Goal: Task Accomplishment & Management: Manage account settings

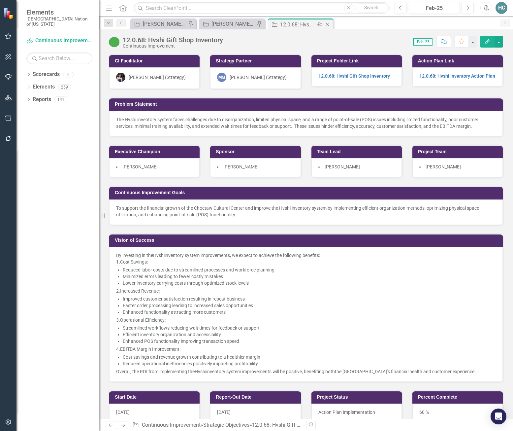
click at [328, 24] on icon at bounding box center [328, 25] width 4 height 4
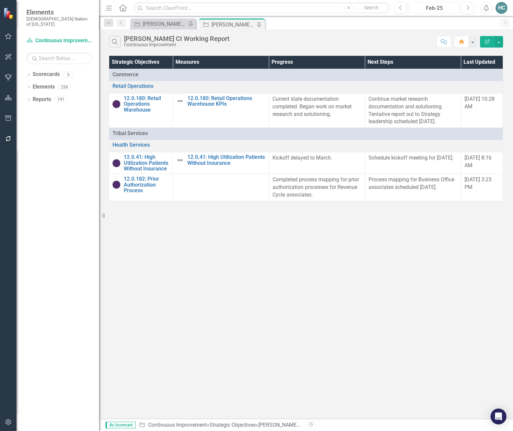
click at [446, 11] on div "Feb-25" at bounding box center [434, 8] width 47 height 8
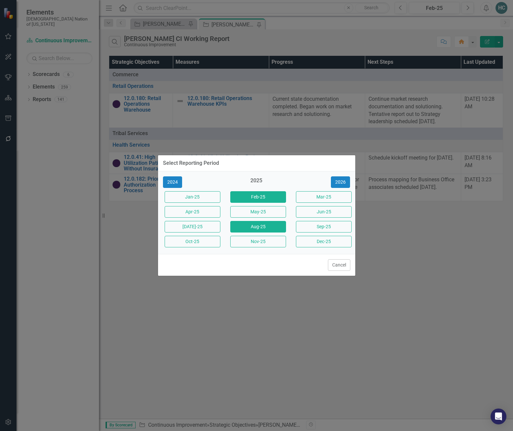
click at [252, 226] on button "Aug-25" at bounding box center [258, 227] width 56 height 12
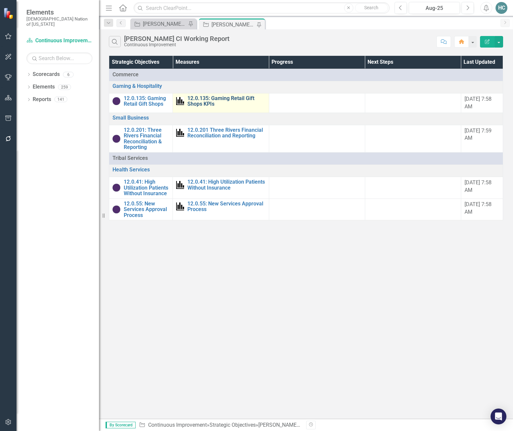
click at [216, 100] on link "12.0.135: Gaming Retail Gift Shops KPIs" at bounding box center [226, 101] width 78 height 12
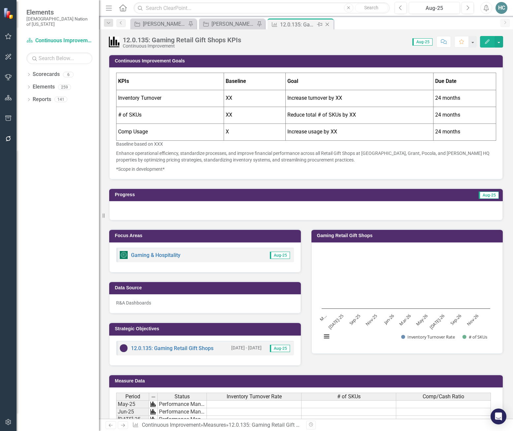
click at [328, 25] on icon at bounding box center [328, 25] width 4 height 4
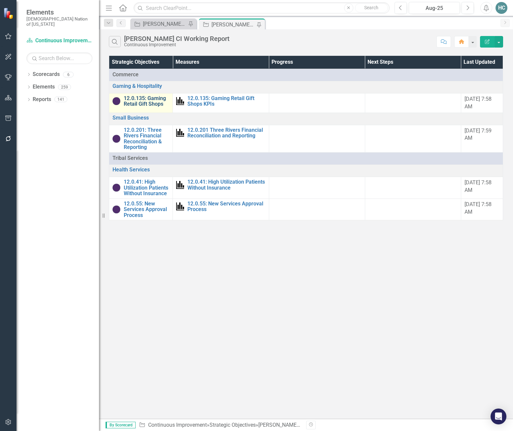
click at [144, 104] on link "12.0.135: Gaming Retail Gift Shops" at bounding box center [147, 101] width 46 height 12
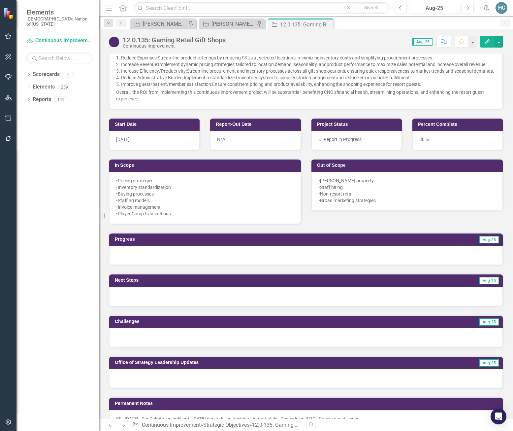
scroll to position [231, 0]
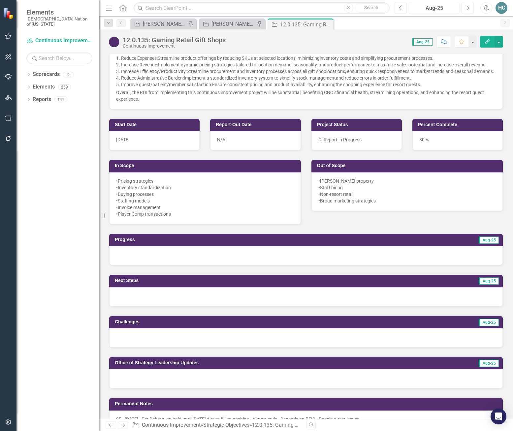
click at [404, 11] on button "Previous" at bounding box center [401, 8] width 12 height 12
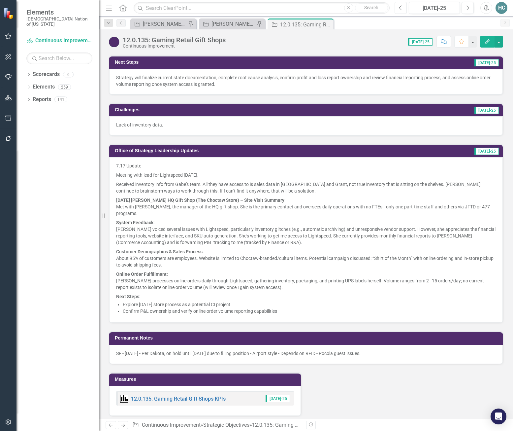
scroll to position [297, 0]
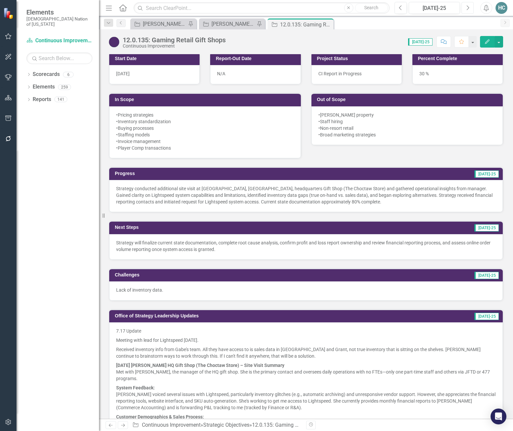
click at [471, 12] on button "Next" at bounding box center [468, 8] width 12 height 12
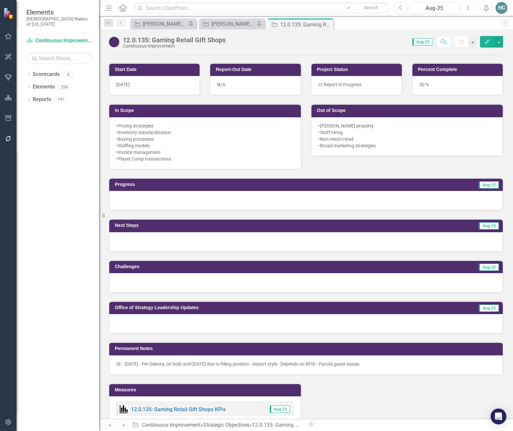
scroll to position [297, 0]
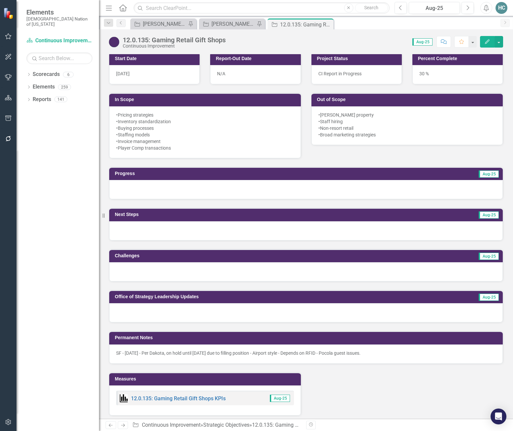
click at [153, 322] on div at bounding box center [306, 312] width 394 height 19
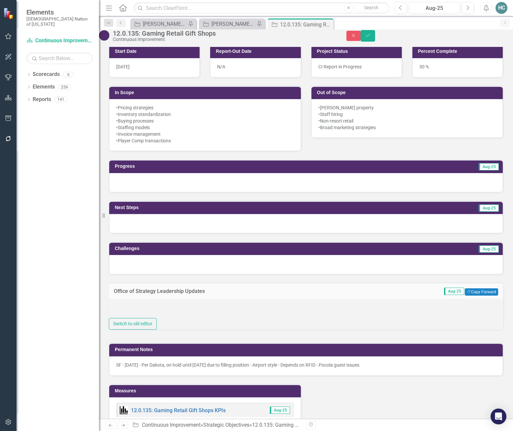
click at [118, 318] on div at bounding box center [306, 308] width 394 height 19
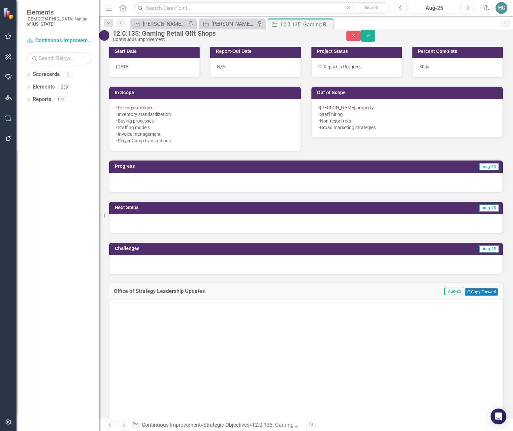
scroll to position [0, 0]
click at [112, 302] on html at bounding box center [306, 351] width 393 height 99
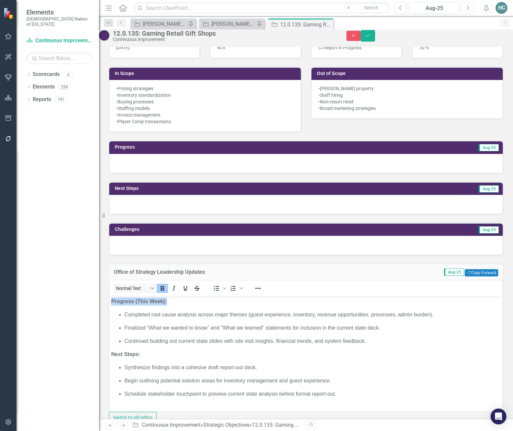
drag, startPoint x: 170, startPoint y: 300, endPoint x: 99, endPoint y: 299, distance: 71.6
click at [110, 299] on html "Progress (This Week): Completed root cause analysis across major themes (guest …" at bounding box center [306, 349] width 393 height 109
click at [170, 306] on body "Progress (This Week): Completed root cause analysis across major themes (guest …" at bounding box center [306, 349] width 393 height 109
drag, startPoint x: 170, startPoint y: 302, endPoint x: 212, endPoint y: 623, distance: 323.6
click at [110, 299] on html "Progress (This Week): Completed root cause analysis across major themes (guest …" at bounding box center [306, 349] width 393 height 109
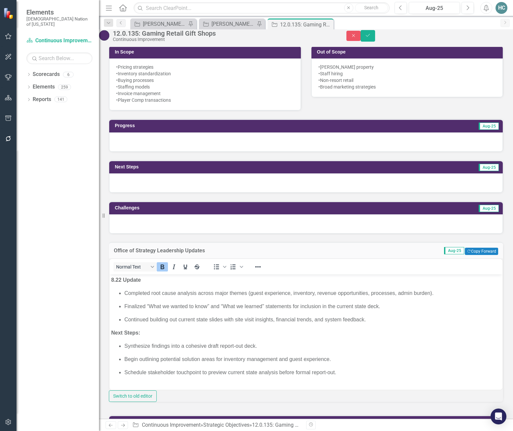
scroll to position [349, 0]
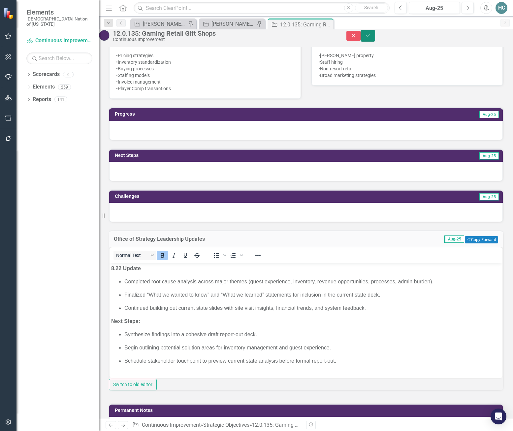
click at [375, 42] on button "Save" at bounding box center [368, 36] width 15 height 12
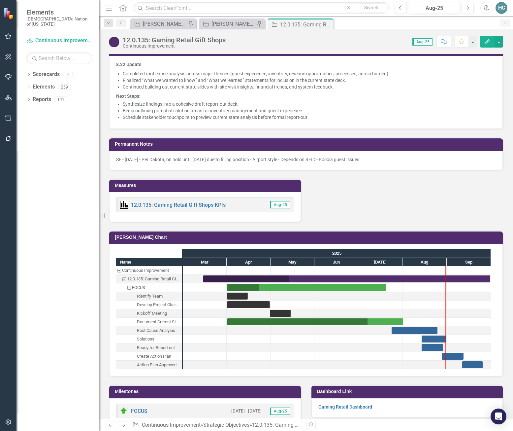
scroll to position [445, 0]
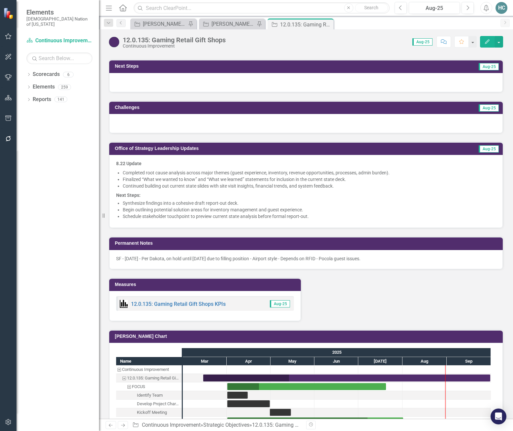
click at [228, 213] on p "Begin outlining potential solution areas for inventory management and guest exp…" at bounding box center [309, 209] width 373 height 7
click at [308, 219] on p "Schedule stakeholder touchpoint to preview current state analysis before formal…" at bounding box center [309, 216] width 373 height 7
click at [298, 219] on p "Schedule stakeholder touchpoint to preview current state analysis before formal…" at bounding box center [309, 216] width 373 height 7
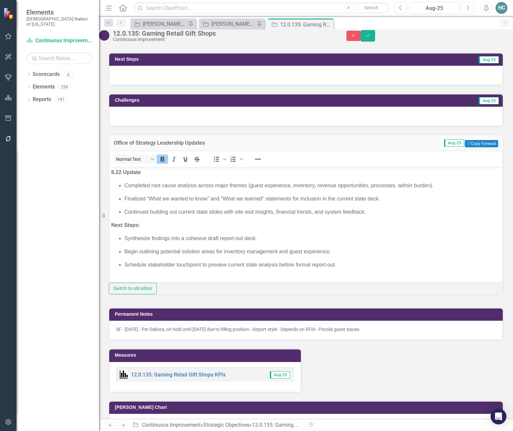
scroll to position [478, 0]
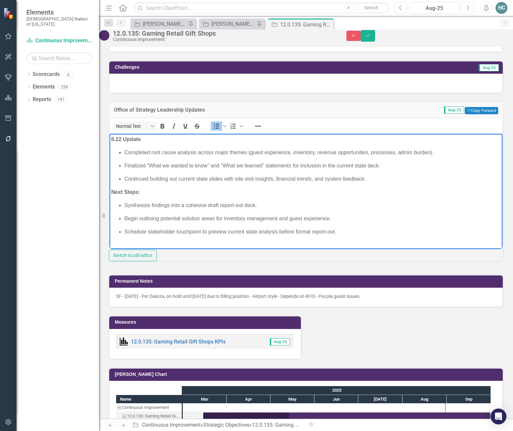
click at [125, 206] on p "Synthesize findings into a cohesive draft report-out deck." at bounding box center [312, 205] width 377 height 8
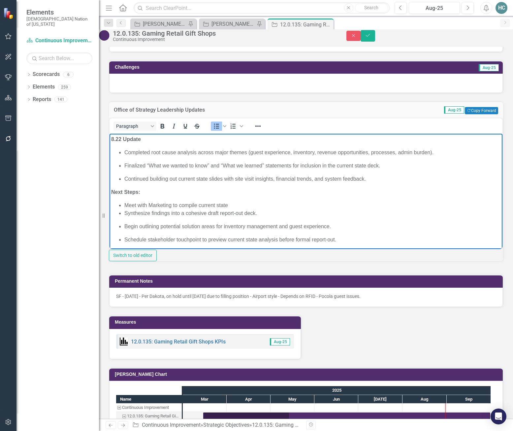
drag, startPoint x: 236, startPoint y: 203, endPoint x: 230, endPoint y: 207, distance: 6.8
click at [230, 207] on li "Meet with Marketing to compile current state" at bounding box center [312, 205] width 377 height 8
click at [191, 205] on li "Meet with Marketing to compile current state" at bounding box center [312, 205] width 377 height 8
click at [234, 204] on li "Meet with Marketing to assess current state" at bounding box center [312, 205] width 377 height 8
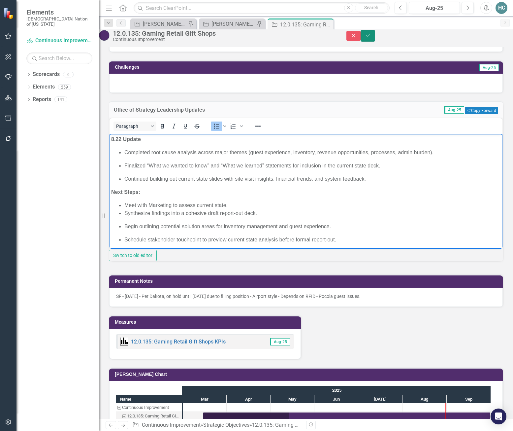
click at [375, 42] on button "Save" at bounding box center [368, 36] width 15 height 12
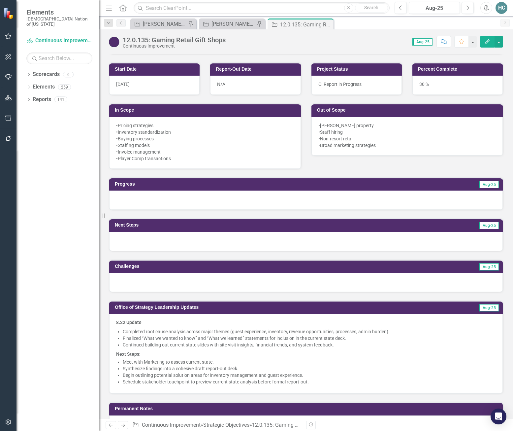
scroll to position [0, 0]
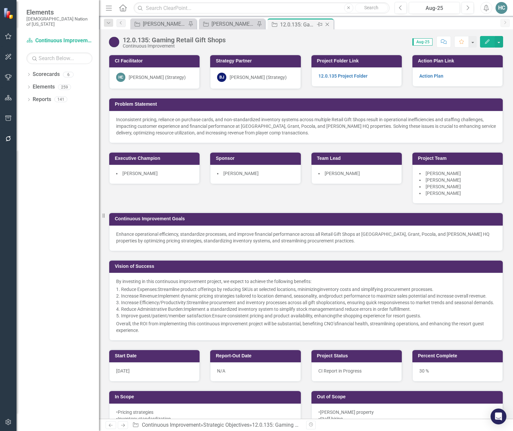
click at [329, 25] on icon "Close" at bounding box center [327, 24] width 7 height 5
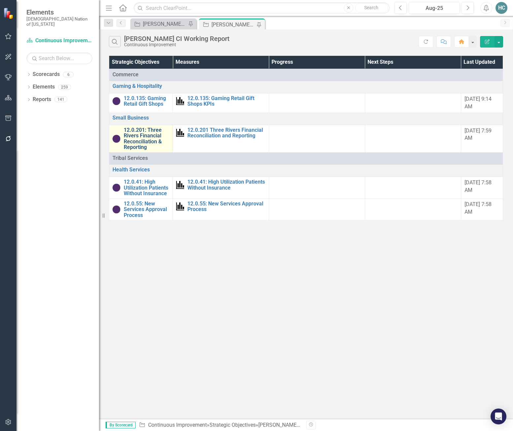
click at [141, 138] on link "12.0.201: Three Rivers Financial Reconciliation & Reporting" at bounding box center [147, 138] width 46 height 23
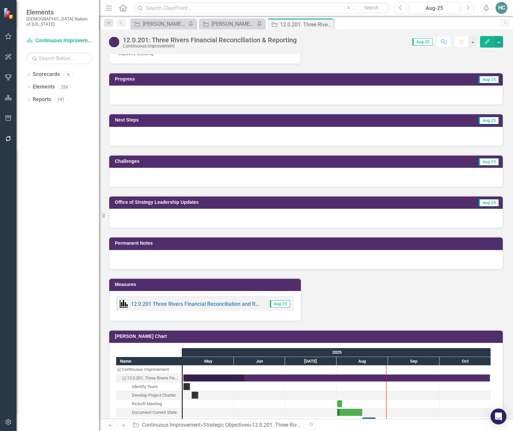
scroll to position [330, 0]
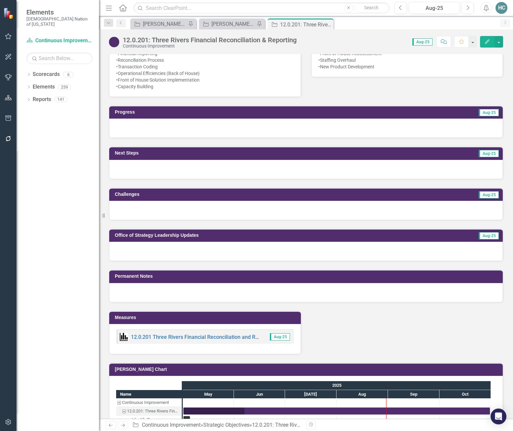
click at [209, 253] on div at bounding box center [306, 251] width 394 height 19
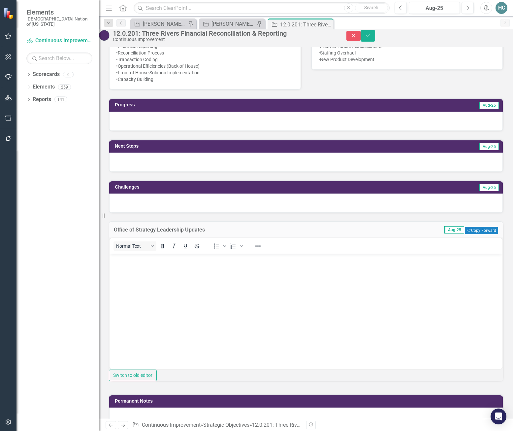
scroll to position [0, 0]
click at [134, 273] on body "Rich Text Area. Press ALT-0 for help." at bounding box center [306, 302] width 393 height 99
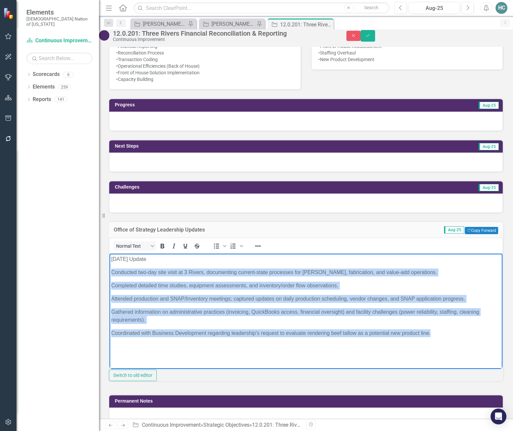
drag, startPoint x: 424, startPoint y: 326, endPoint x: 225, endPoint y: 534, distance: 288.5
click at [110, 263] on html "8.22.25 Update Conducted two-day site visit at 3 Rivers, documenting current-st…" at bounding box center [306, 302] width 393 height 99
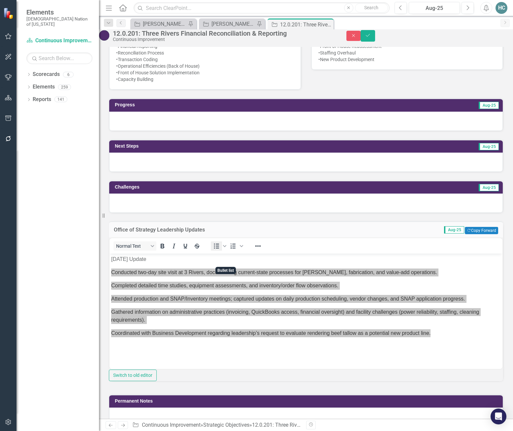
click at [220, 250] on icon "Bullet list" at bounding box center [217, 246] width 8 height 8
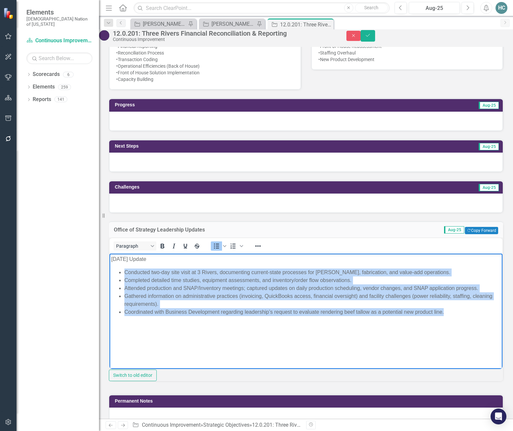
click at [441, 313] on li "Coordinated with Business Development regarding leadership’s request to evaluat…" at bounding box center [312, 312] width 377 height 8
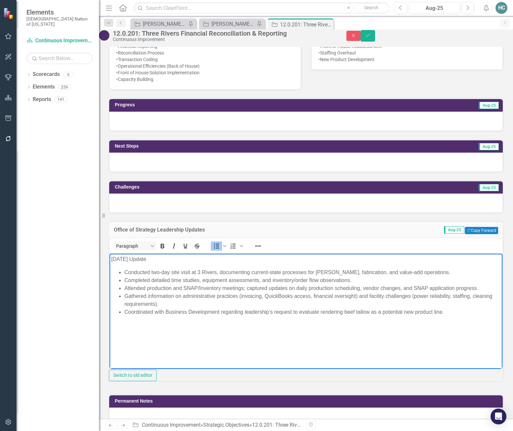
click at [443, 312] on li "Coordinated with Business Development regarding leadership’s request to evaluat…" at bounding box center [312, 312] width 377 height 8
click at [448, 313] on li "Coordinated with Business Development regarding leadership’s request to evaluat…" at bounding box center [312, 312] width 377 height 8
drag, startPoint x: 126, startPoint y: 332, endPoint x: 156, endPoint y: 339, distance: 30.9
click at [156, 339] on body "8.22.25 Update Conducted two-day site visit at 3 Rivers, documenting current-st…" at bounding box center [306, 302] width 393 height 99
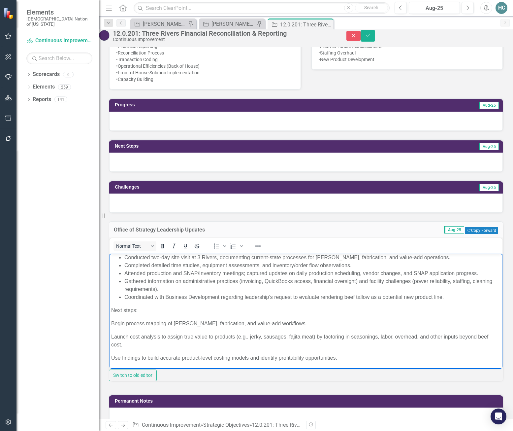
scroll to position [23, 0]
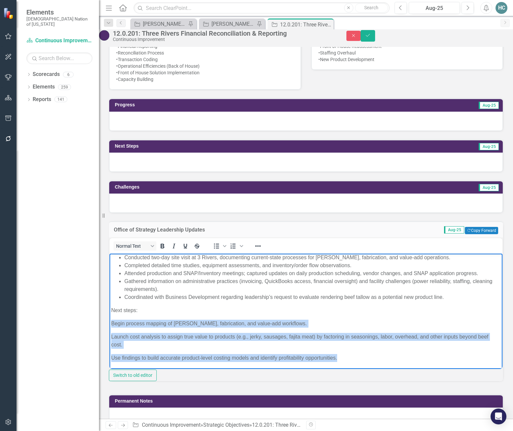
drag, startPoint x: 342, startPoint y: 357, endPoint x: 85, endPoint y: 318, distance: 259.7
click at [110, 318] on html "8.22.25 Update Conducted two-day site visit at 3 Rivers, documenting current-st…" at bounding box center [306, 303] width 393 height 130
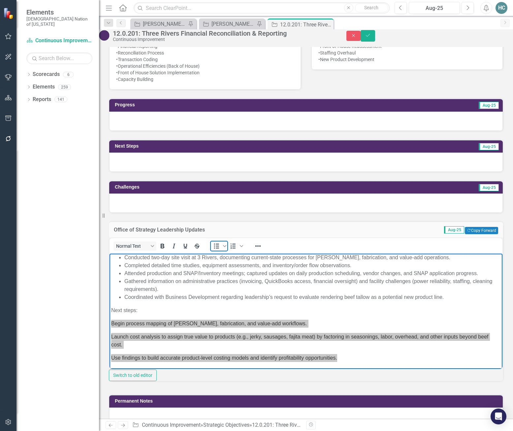
click at [220, 250] on icon "Bullet list" at bounding box center [217, 246] width 8 height 8
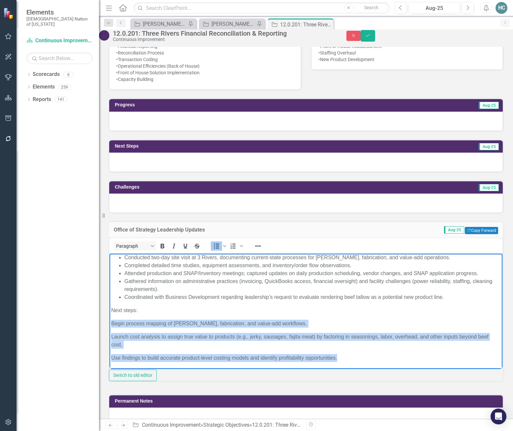
scroll to position [12, 0]
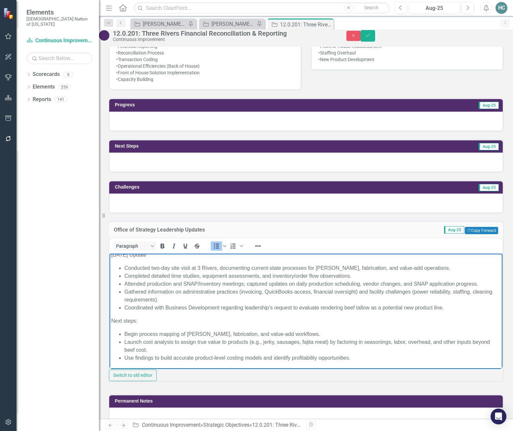
click at [253, 330] on li "Begin process mapping of slaughter, fabrication, and value-add workflows." at bounding box center [312, 334] width 377 height 8
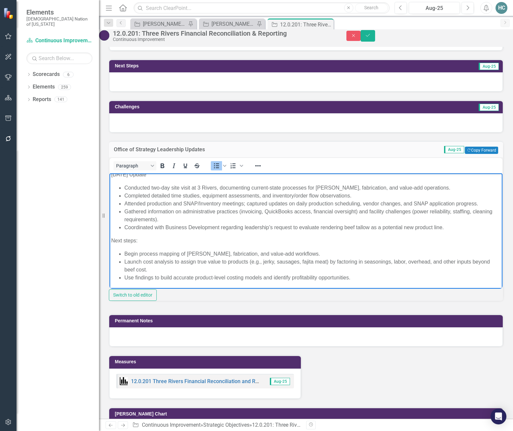
scroll to position [429, 0]
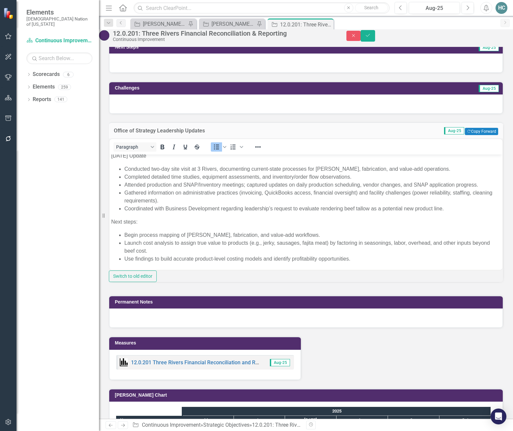
drag, startPoint x: 496, startPoint y: 41, endPoint x: 495, endPoint y: 48, distance: 7.1
click at [375, 41] on button "Save" at bounding box center [368, 36] width 15 height 12
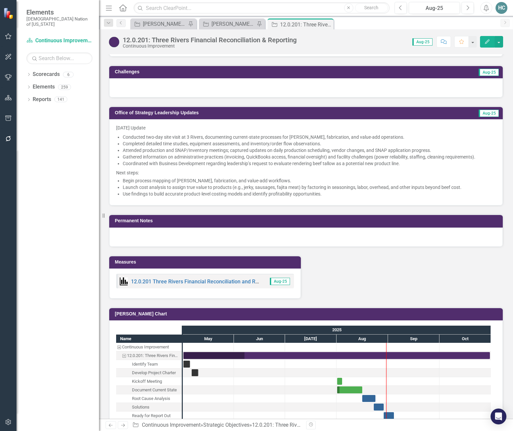
scroll to position [528, 0]
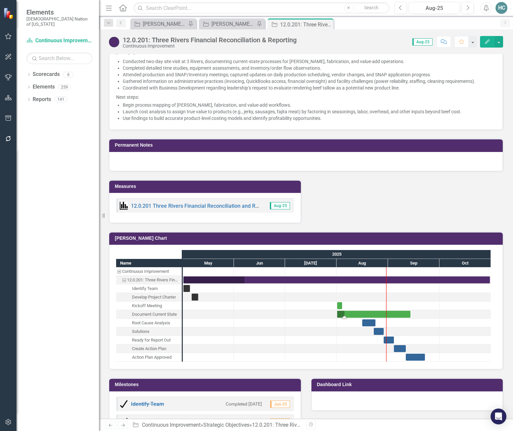
drag, startPoint x: 362, startPoint y: 314, endPoint x: 410, endPoint y: 315, distance: 48.2
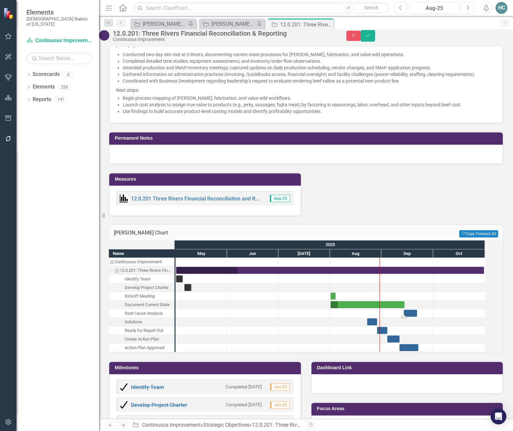
drag, startPoint x: 370, startPoint y: 325, endPoint x: 418, endPoint y: 326, distance: 47.5
drag, startPoint x: 379, startPoint y: 334, endPoint x: 430, endPoint y: 338, distance: 51.3
drag, startPoint x: 402, startPoint y: 352, endPoint x: 450, endPoint y: 352, distance: 47.5
drag, startPoint x: 415, startPoint y: 359, endPoint x: 463, endPoint y: 359, distance: 47.5
drag, startPoint x: 497, startPoint y: 37, endPoint x: 496, endPoint y: 56, distance: 19.2
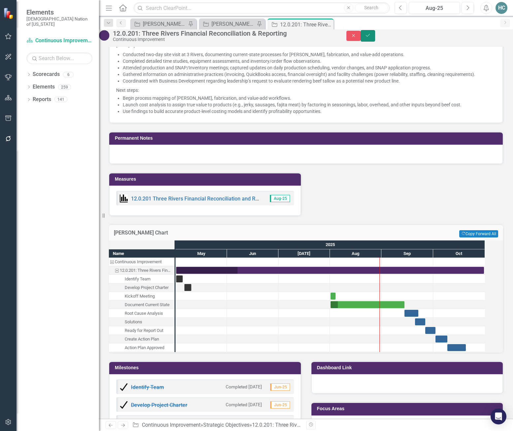
click at [371, 38] on icon "Save" at bounding box center [368, 35] width 6 height 5
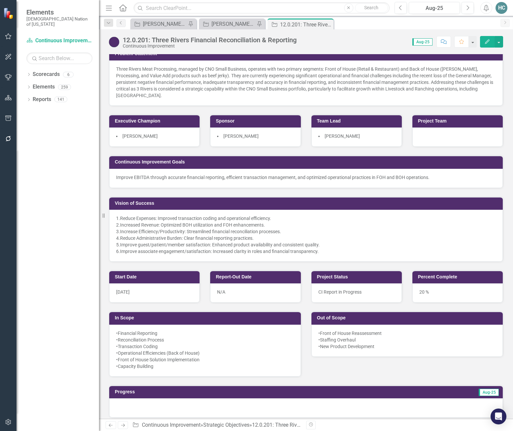
scroll to position [0, 0]
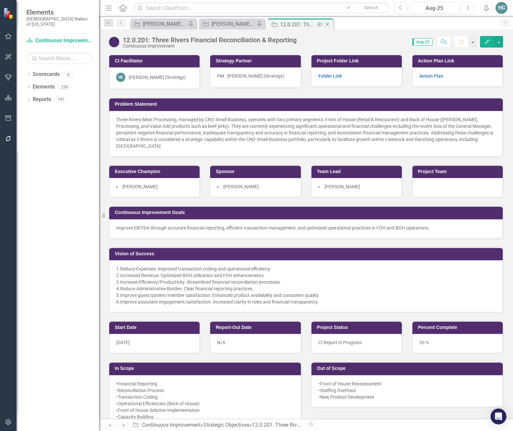
click at [328, 24] on icon "Close" at bounding box center [327, 24] width 7 height 5
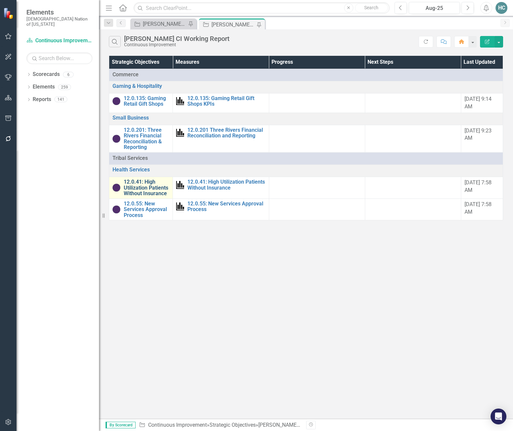
click at [142, 192] on link "12.0.41: High Utilization Patients Without Insurance" at bounding box center [147, 187] width 46 height 17
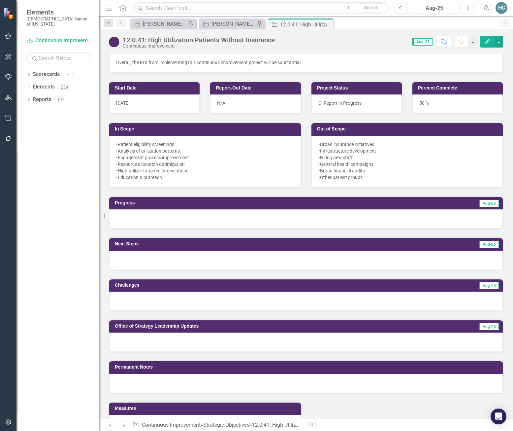
scroll to position [264, 0]
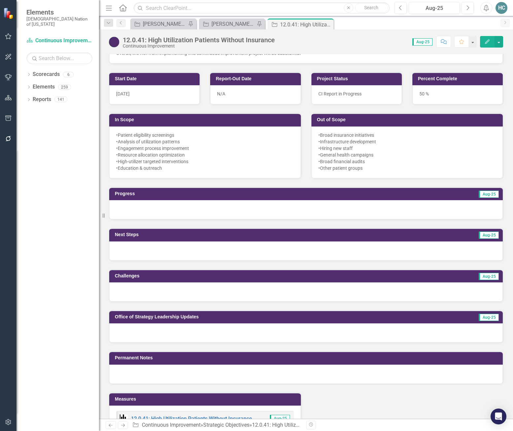
click at [147, 331] on div at bounding box center [306, 332] width 394 height 19
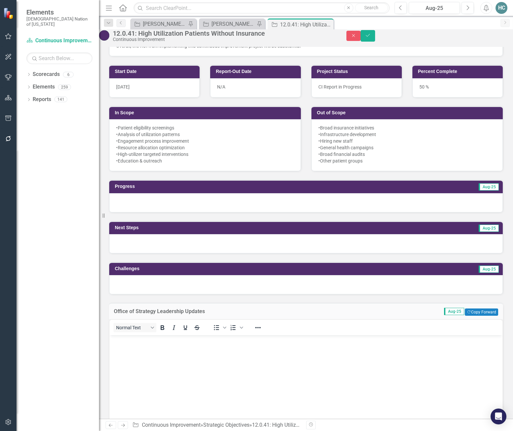
scroll to position [0, 0]
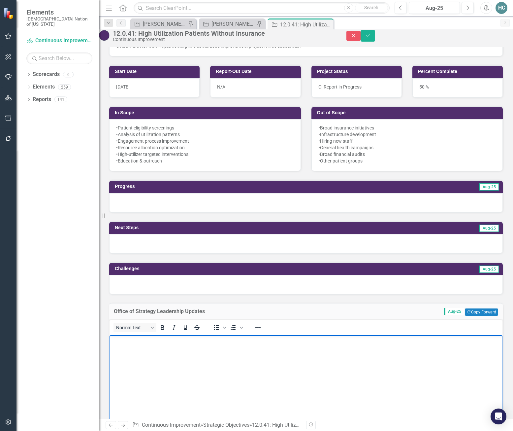
click at [124, 344] on p "Rich Text Area. Press ALT-0 for help." at bounding box center [306, 340] width 390 height 8
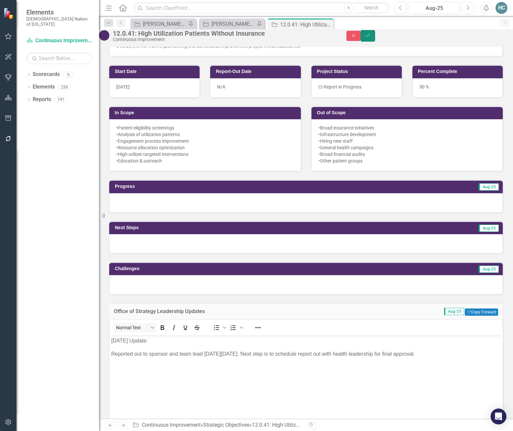
drag, startPoint x: 494, startPoint y: 42, endPoint x: 492, endPoint y: 54, distance: 12.4
click at [375, 42] on button "Save" at bounding box center [368, 36] width 15 height 12
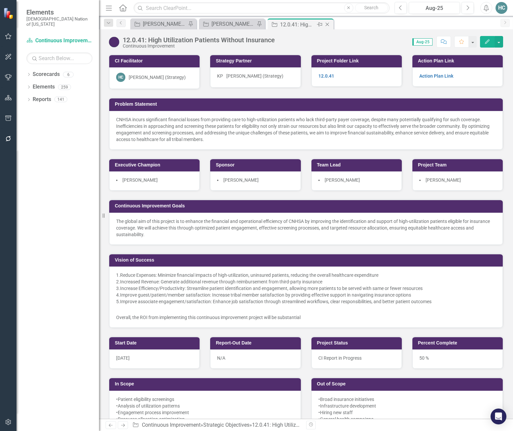
click at [328, 24] on icon "Close" at bounding box center [327, 24] width 7 height 5
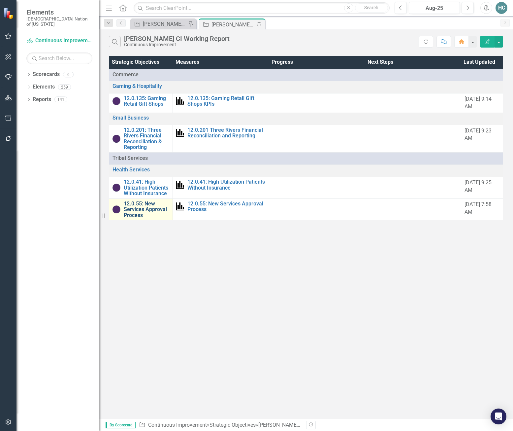
click at [141, 209] on link "12.0.55: New Services Approval Process" at bounding box center [147, 209] width 46 height 17
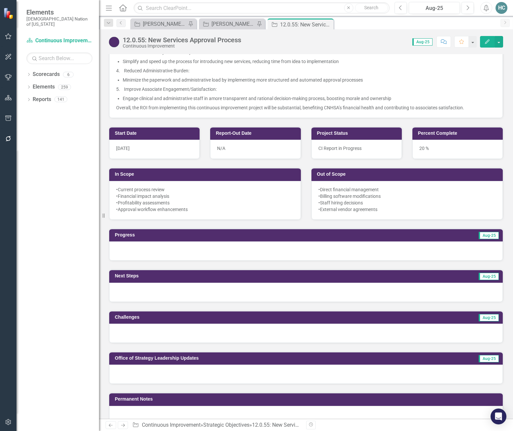
scroll to position [297, 0]
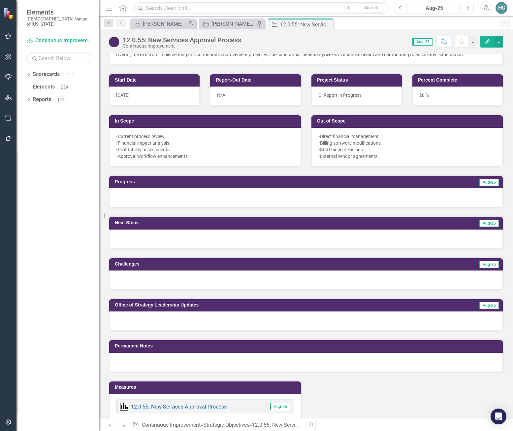
click at [191, 318] on div at bounding box center [306, 320] width 394 height 19
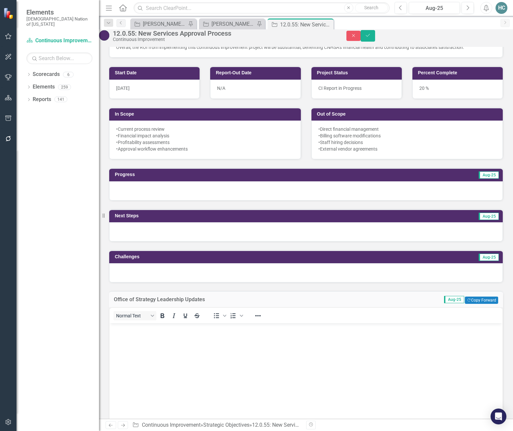
scroll to position [0, 0]
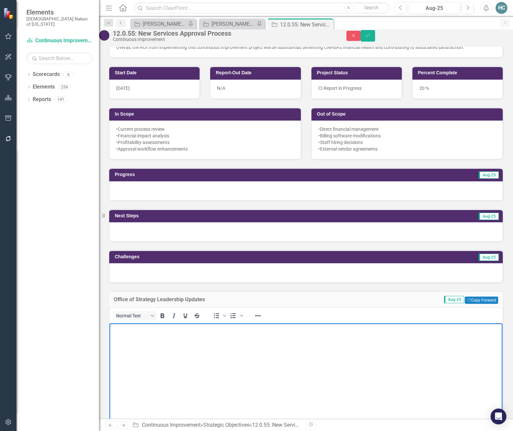
click at [133, 336] on body "Rich Text Area. Press ALT-0 for help." at bounding box center [306, 372] width 393 height 99
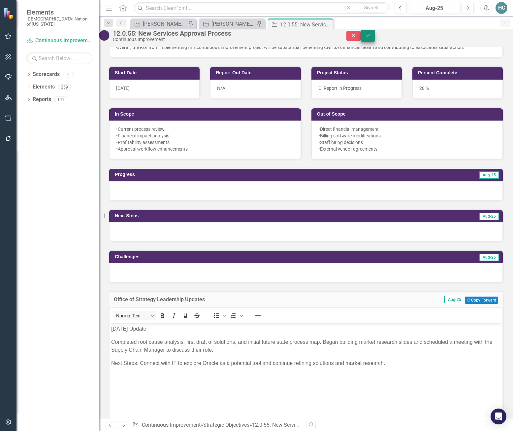
click at [371, 36] on icon "Save" at bounding box center [368, 35] width 6 height 5
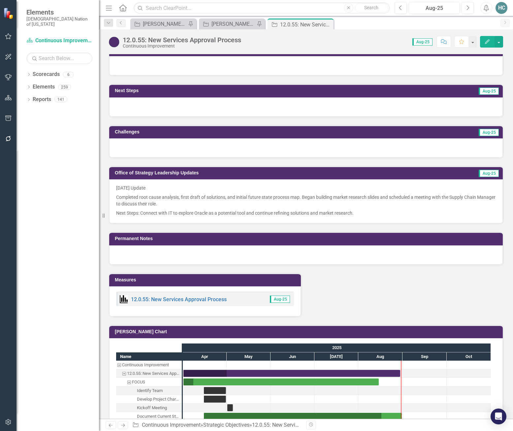
scroll to position [528, 0]
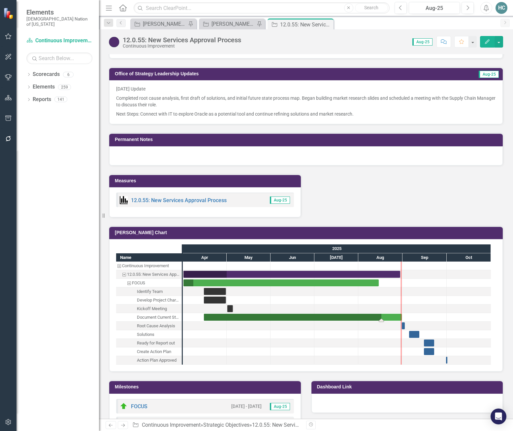
click at [391, 318] on div "Task: Start date: 2025-04-15 End date: 2025-08-31" at bounding box center [303, 317] width 198 height 7
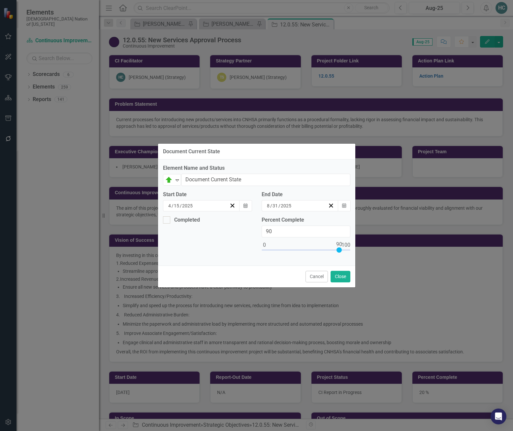
scroll to position [528, 0]
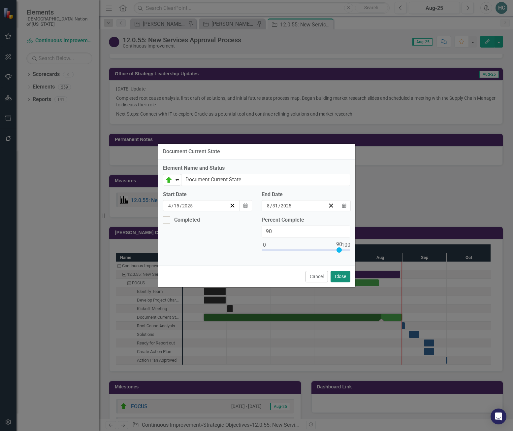
click at [335, 280] on button "Close" at bounding box center [341, 277] width 20 height 12
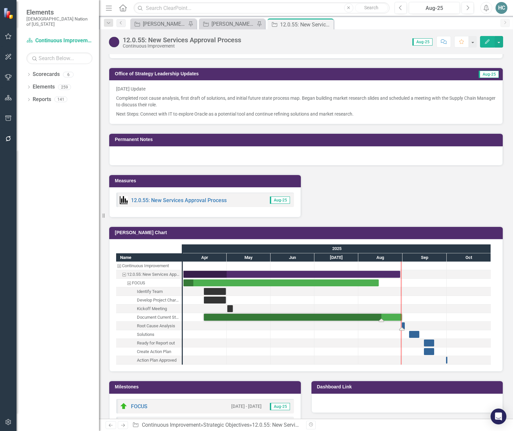
click at [403, 327] on div "Task: Start date: 2025-08-31 End date: 2025-09-02" at bounding box center [403, 325] width 3 height 7
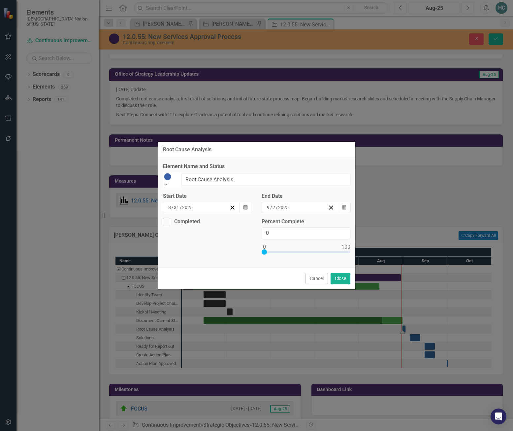
click at [169, 182] on icon "Expand" at bounding box center [166, 184] width 6 height 5
click at [168, 219] on div at bounding box center [166, 221] width 7 height 7
click at [167, 219] on input "Completed" at bounding box center [165, 220] width 4 height 4
checkbox input "true"
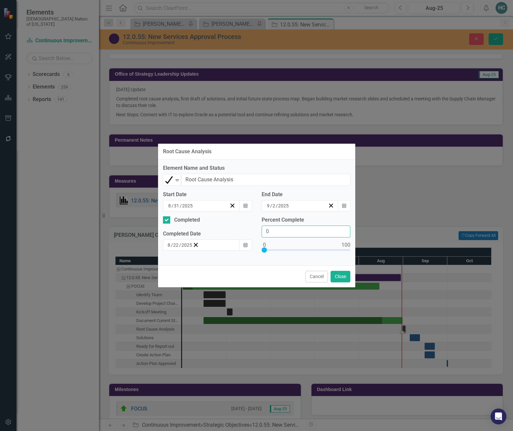
drag, startPoint x: 283, startPoint y: 232, endPoint x: 235, endPoint y: 232, distance: 48.2
click at [235, 232] on div "Completed Completed Date [DATE] Calendar Percent Complete 0" at bounding box center [256, 238] width 197 height 45
type input "100"
click at [343, 274] on button "Close" at bounding box center [341, 277] width 20 height 12
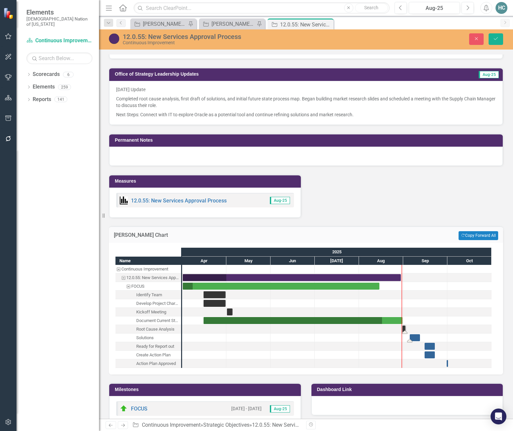
click at [415, 338] on div "Task: Start date: 2025-09-05 End date: 2025-09-12" at bounding box center [415, 337] width 10 height 7
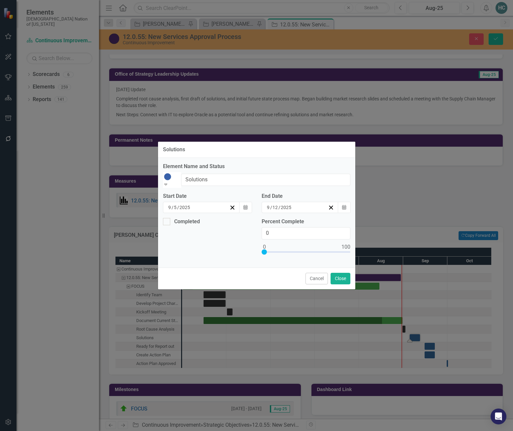
click at [169, 182] on icon "Expand" at bounding box center [166, 184] width 6 height 5
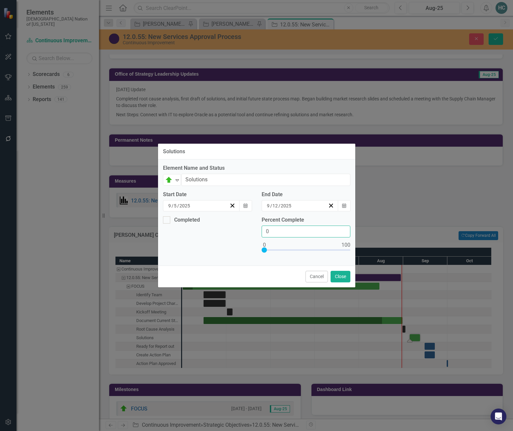
drag, startPoint x: 273, startPoint y: 234, endPoint x: 255, endPoint y: 233, distance: 18.2
click at [255, 233] on div "Completed Percent Complete 0" at bounding box center [256, 238] width 197 height 45
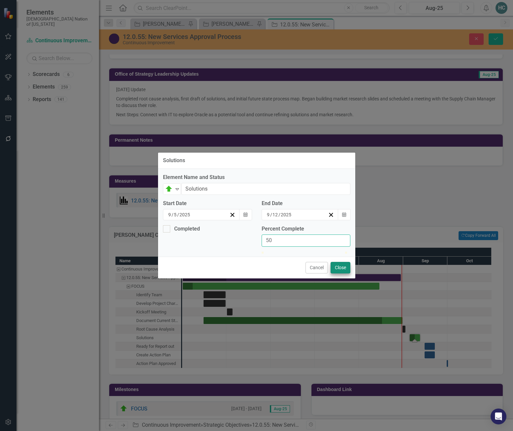
type input "50"
click at [337, 272] on button "Close" at bounding box center [341, 268] width 20 height 12
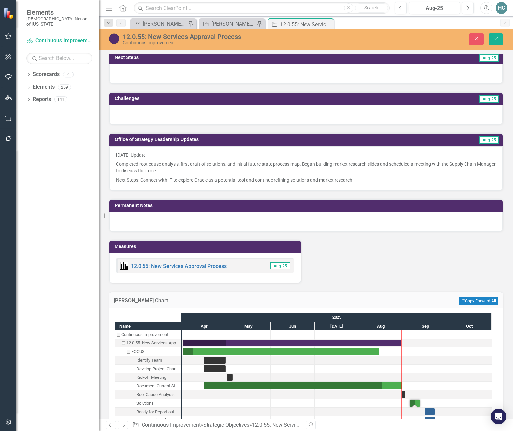
scroll to position [462, 0]
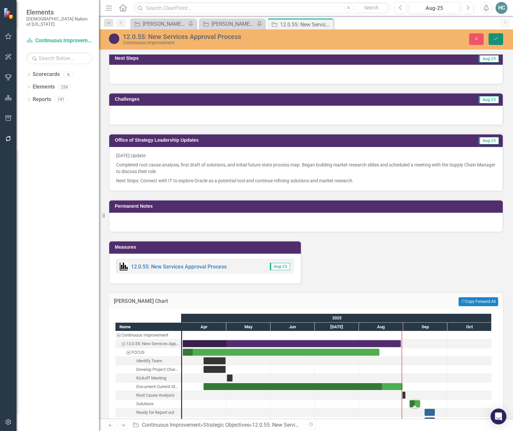
click at [499, 42] on button "Save" at bounding box center [496, 39] width 15 height 12
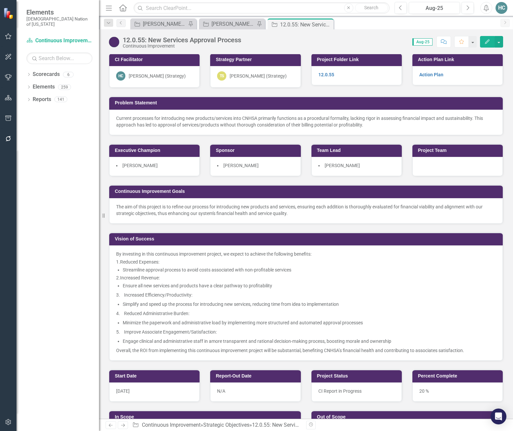
scroll to position [0, 0]
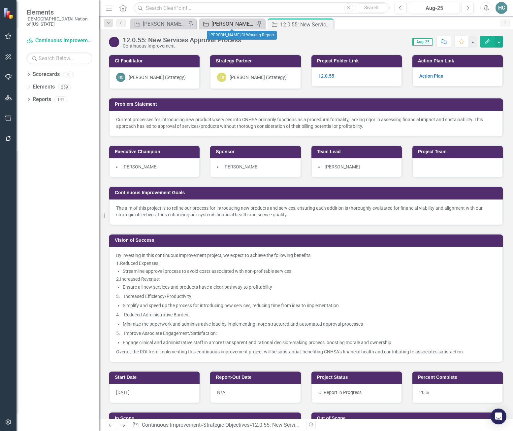
click at [234, 23] on div "[PERSON_NAME] CI Working Report" at bounding box center [234, 24] width 44 height 8
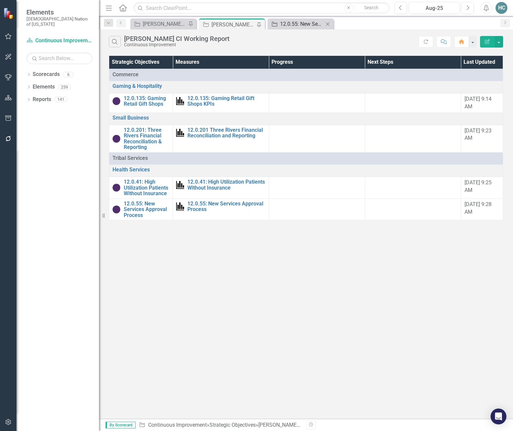
click at [280, 25] on link "Strategic Objective 12.0.55: New Services Approval Process" at bounding box center [296, 24] width 54 height 8
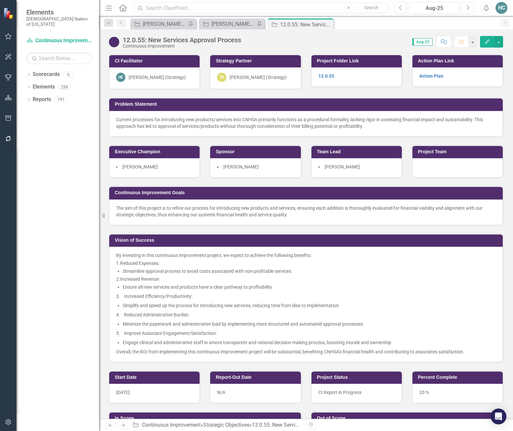
click at [174, 7] on input "text" at bounding box center [262, 8] width 256 height 12
click at [310, 28] on div "12.0.55: New Services Approval Process" at bounding box center [297, 24] width 35 height 8
